Goal: Subscribe to service/newsletter

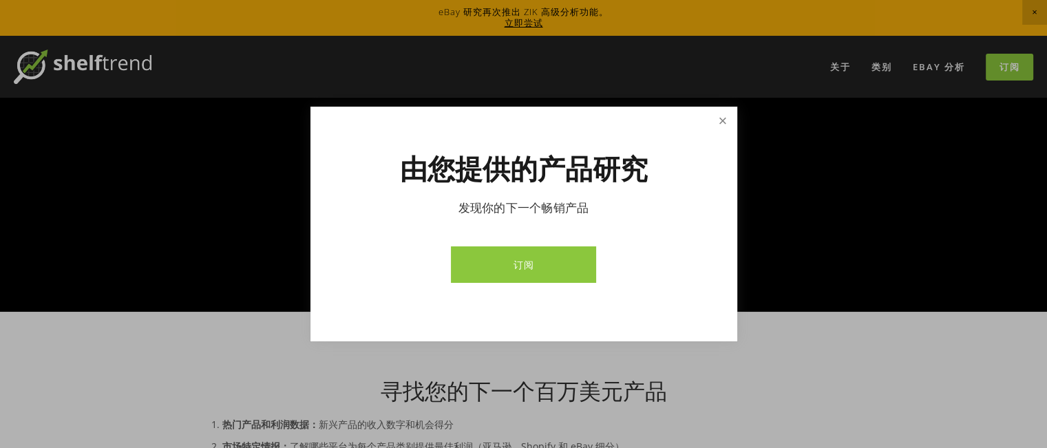
click at [722, 126] on link "关闭" at bounding box center [723, 121] width 24 height 24
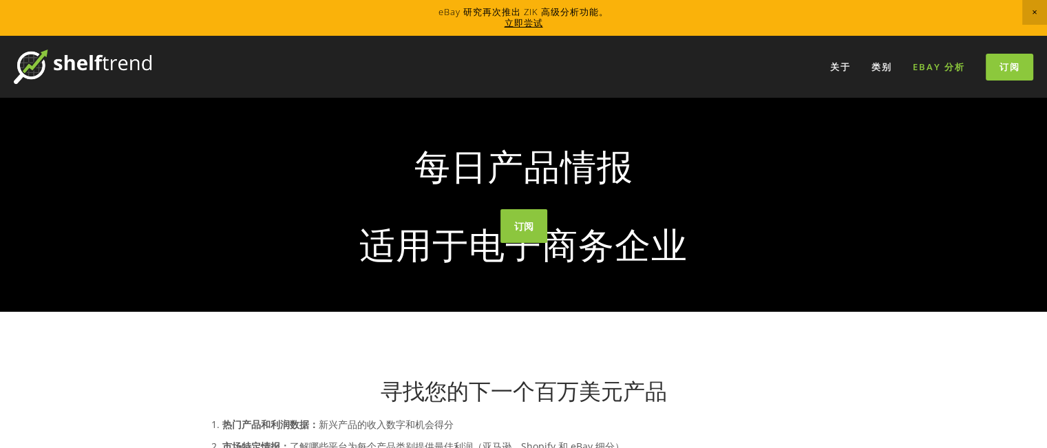
click at [946, 73] on link "eBay 分析" at bounding box center [939, 67] width 70 height 23
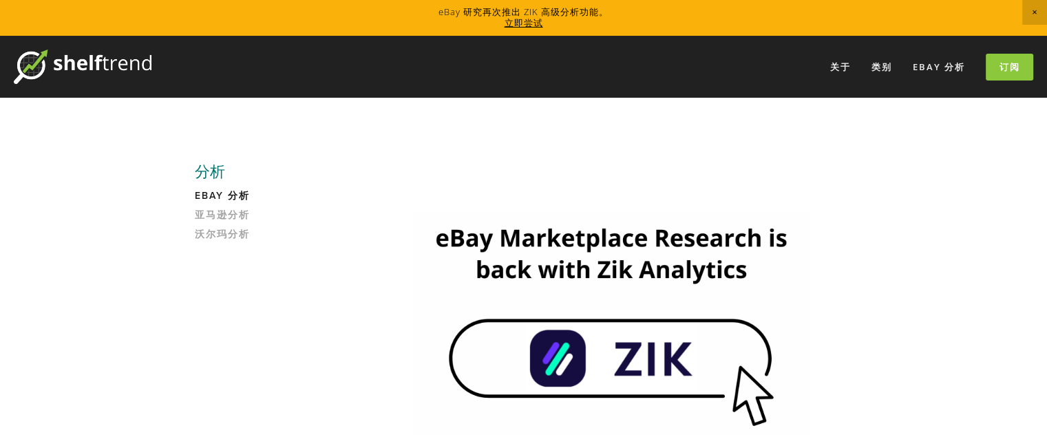
click at [236, 197] on font "eBay 分析" at bounding box center [222, 196] width 55 height 14
click at [1014, 62] on font "订阅" at bounding box center [1010, 67] width 21 height 12
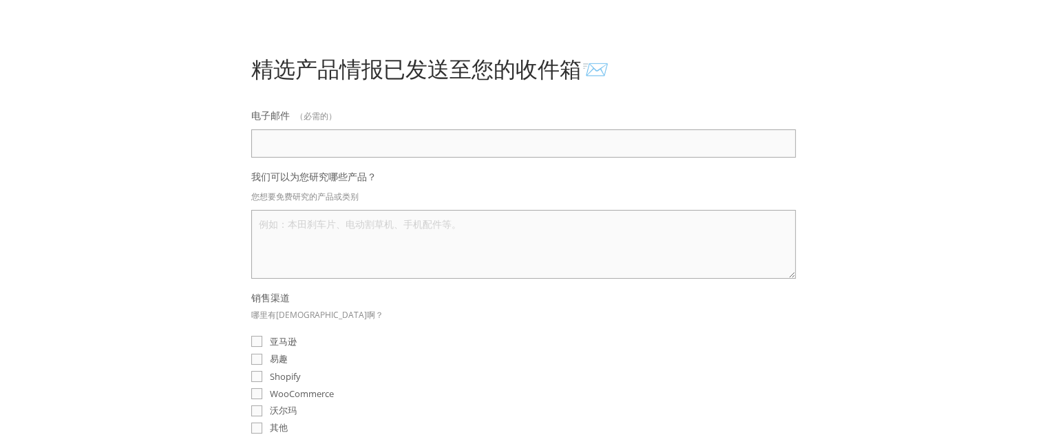
scroll to position [138, 0]
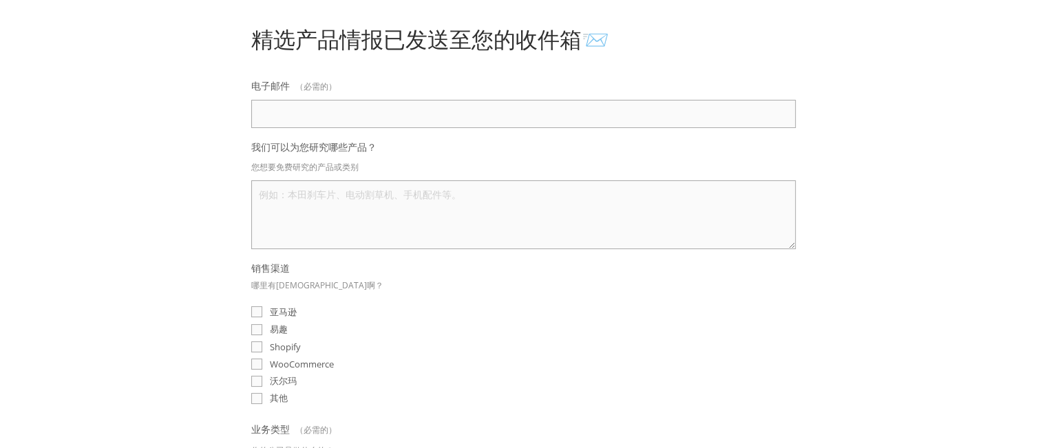
click at [438, 198] on textarea "我们可以为您研究哪些产品？" at bounding box center [523, 214] width 545 height 69
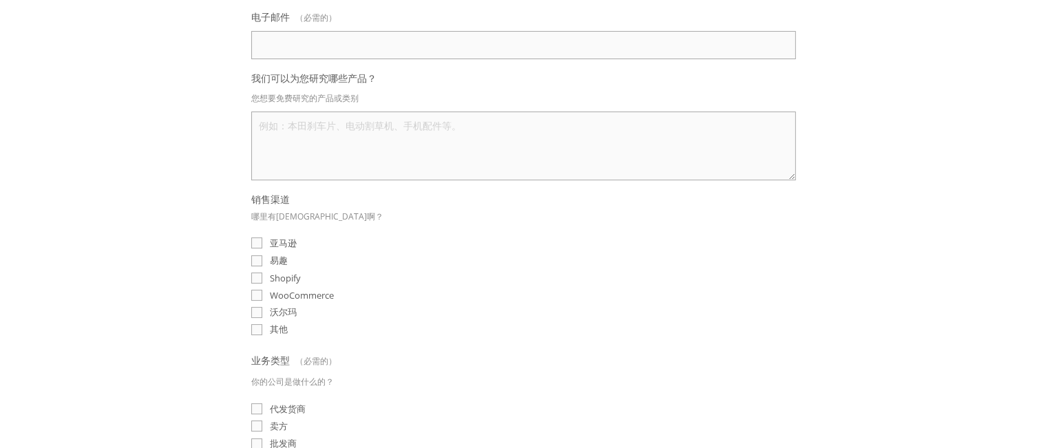
click at [254, 257] on input "易趣" at bounding box center [256, 260] width 11 height 11
checkbox input "true"
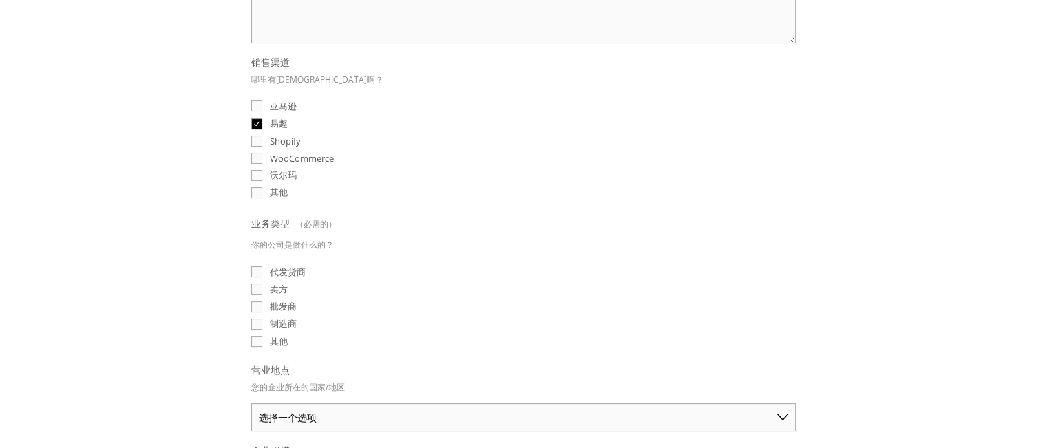
scroll to position [344, 0]
click at [253, 286] on input "卖方" at bounding box center [256, 288] width 11 height 11
checkbox input "true"
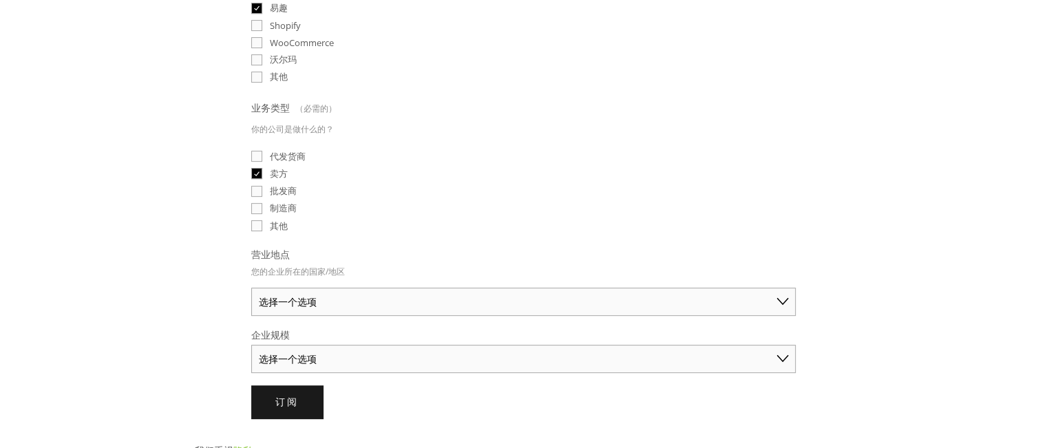
scroll to position [482, 0]
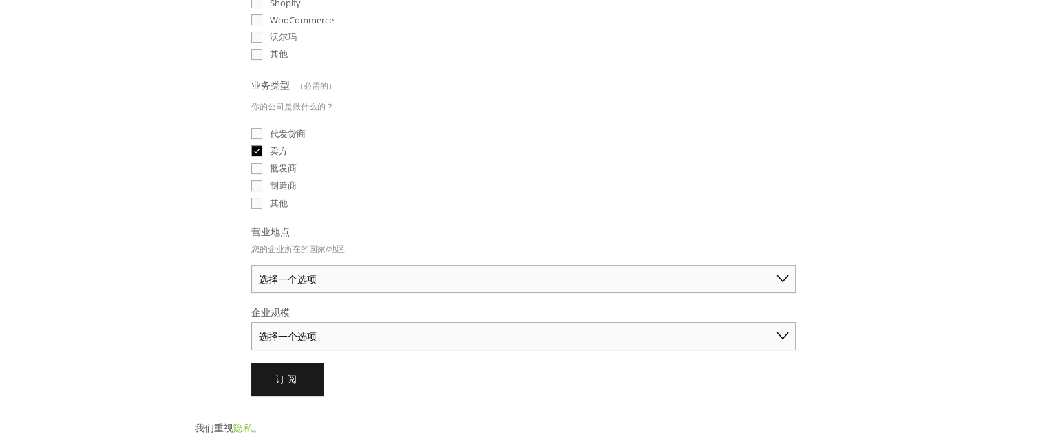
click at [273, 271] on select "选择一个选项 澳大利亚 美国 英国 中国 日本 德国 加拿大 其他" at bounding box center [523, 279] width 545 height 28
select select "[GEOGRAPHIC_DATA]"
click at [251, 265] on select "选择一个选项 澳大利亚 美国 英国 中国 日本 德国 加拿大 其他" at bounding box center [523, 279] width 545 height 28
click at [326, 333] on select "选择一个选项 个人商家（年销售额低于 5 万美元） 小型企业（年销售额 5 万至 25 万美元） 成熟企业（年销售额超过 25 万美元）" at bounding box center [523, 336] width 545 height 28
select select "Established Business (Over $250K annual sales)"
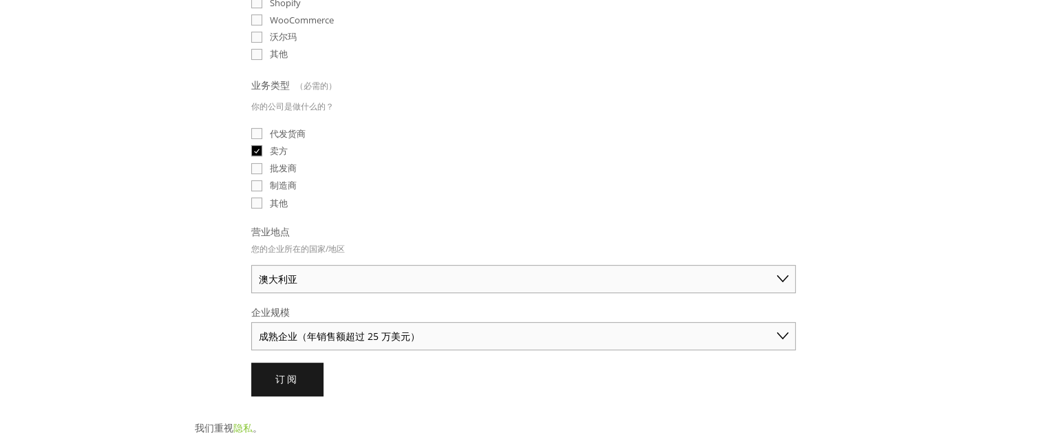
click at [251, 322] on select "选择一个选项 个人商家（年销售额低于 5 万美元） 小型企业（年销售额 5 万至 25 万美元） 成熟企业（年销售额超过 25 万美元）" at bounding box center [523, 336] width 545 height 28
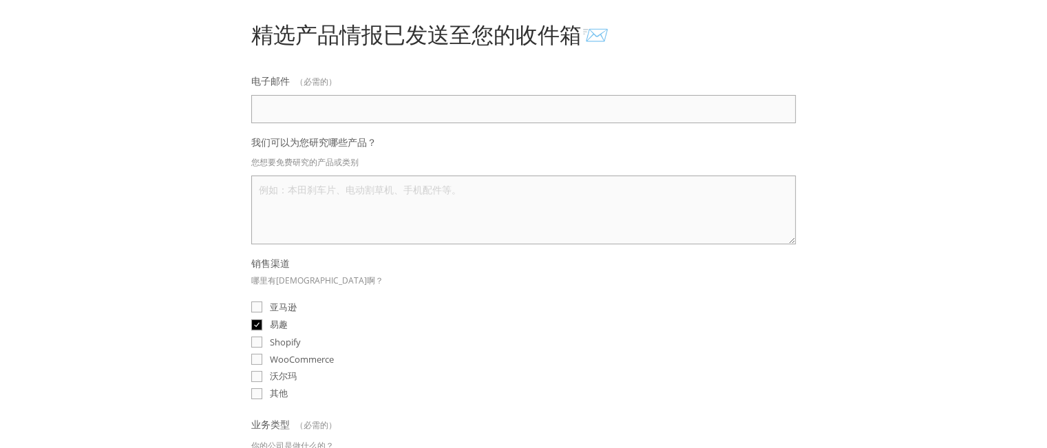
scroll to position [0, 0]
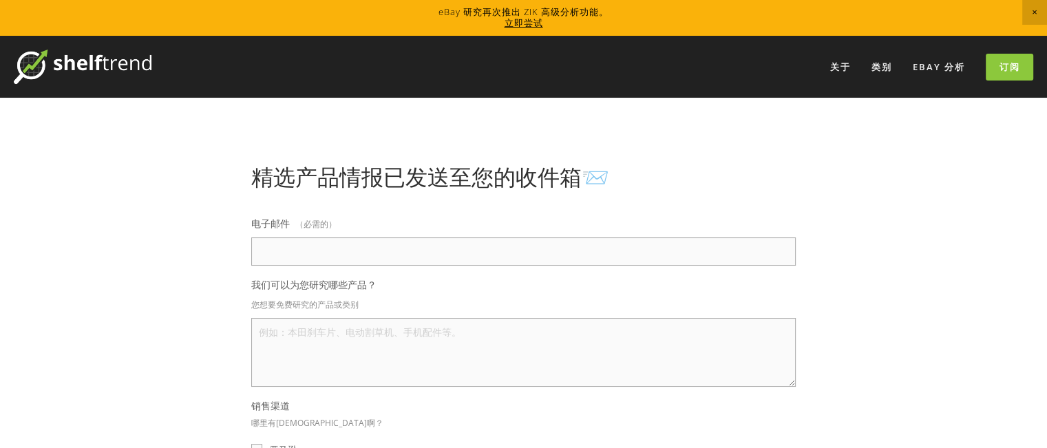
click at [447, 254] on input "电子邮件 （必需的）" at bounding box center [523, 252] width 545 height 28
paste input "Echo-Future@outlook.com"
type input "Echo-Future@outlook.com"
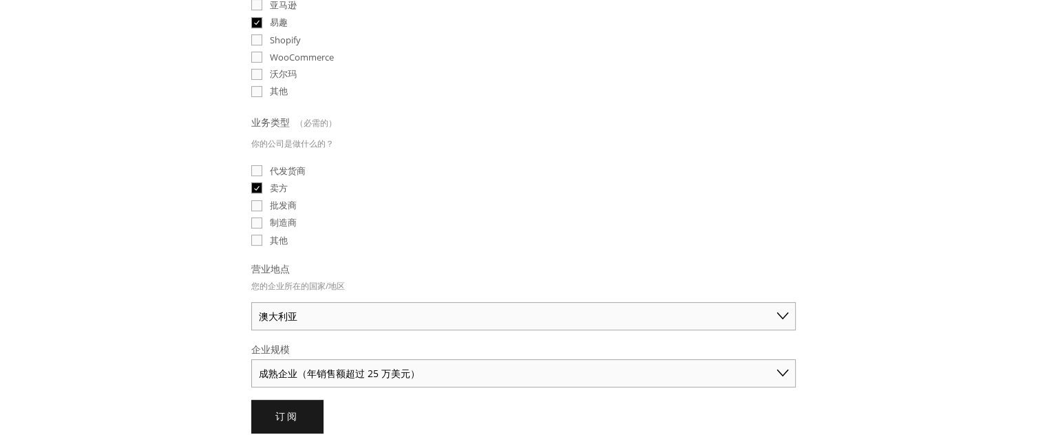
scroll to position [689, 0]
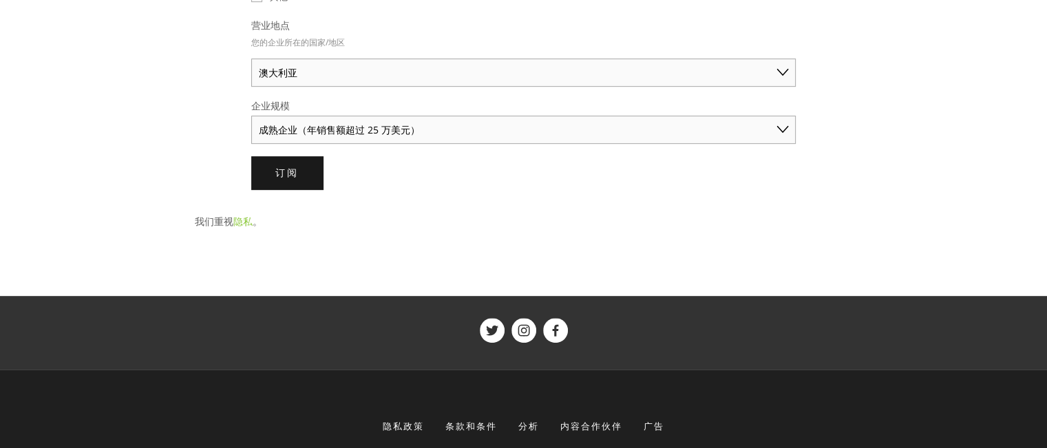
drag, startPoint x: 290, startPoint y: 179, endPoint x: 327, endPoint y: 189, distance: 38.6
click at [289, 179] on button "订阅 订阅" at bounding box center [287, 172] width 72 height 33
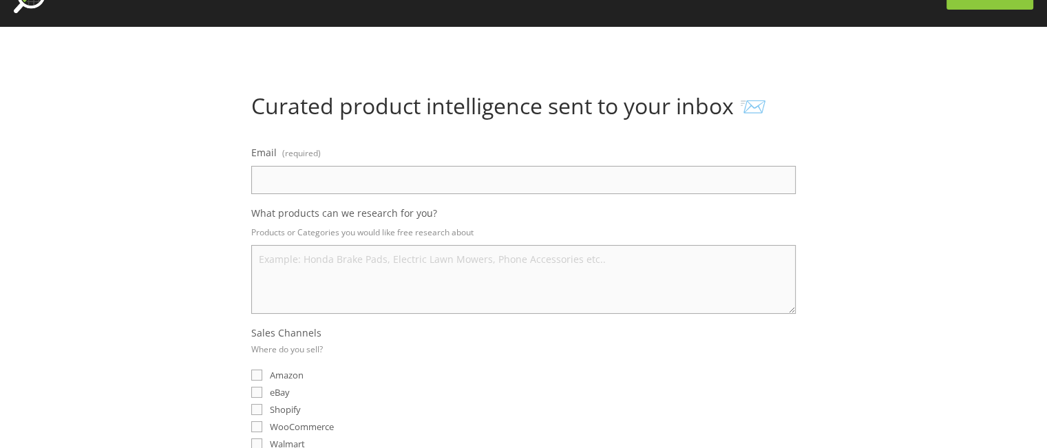
scroll to position [35, 0]
